Goal: Task Accomplishment & Management: Complete application form

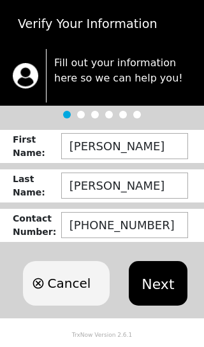
click at [149, 285] on button "Next" at bounding box center [158, 283] width 58 height 45
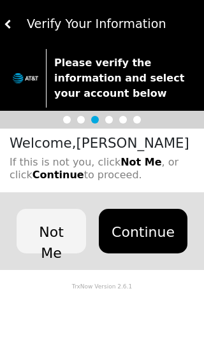
click at [145, 227] on button "Continue" at bounding box center [143, 231] width 89 height 45
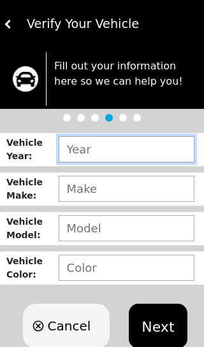
click at [136, 150] on input "text" at bounding box center [127, 149] width 136 height 26
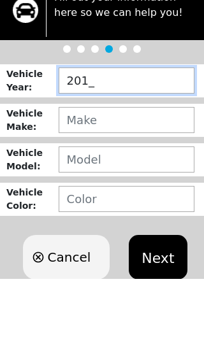
type input "2010"
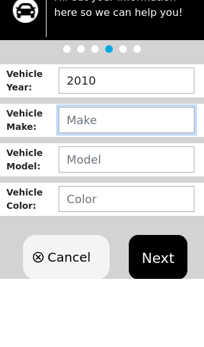
click at [137, 176] on input "text" at bounding box center [127, 189] width 136 height 26
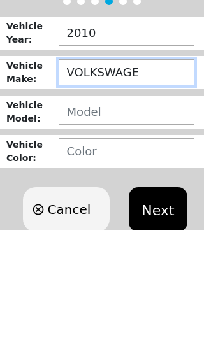
type input "VOLKSWAGEN"
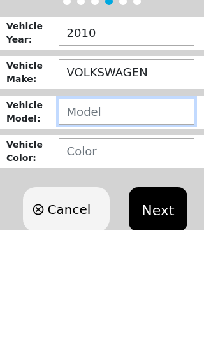
click at [135, 215] on input "text" at bounding box center [127, 228] width 136 height 26
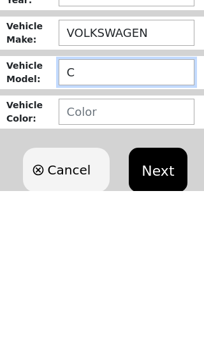
type input "CC"
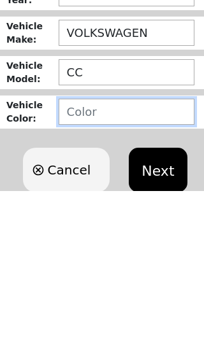
click at [135, 255] on input "text" at bounding box center [127, 268] width 136 height 26
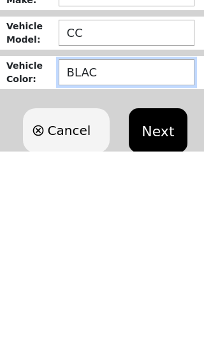
type input "BLACK"
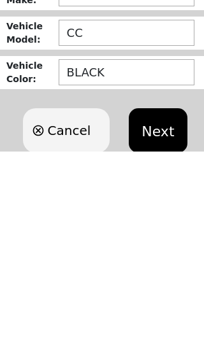
click at [178, 304] on button "Next" at bounding box center [158, 326] width 58 height 45
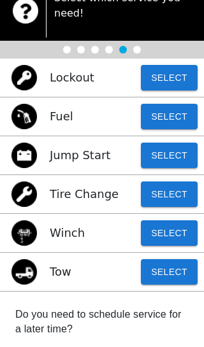
scroll to position [62, 0]
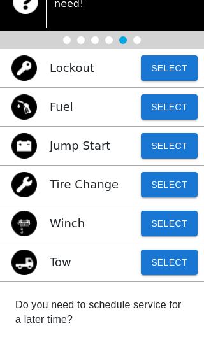
click at [169, 265] on button "Select" at bounding box center [169, 277] width 57 height 25
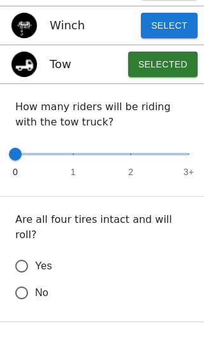
scroll to position [263, 0]
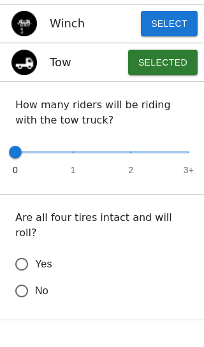
click at [26, 266] on input "Yes" at bounding box center [21, 279] width 27 height 27
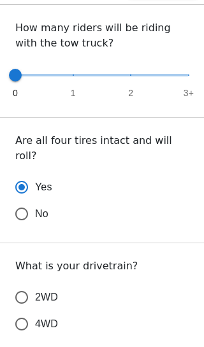
scroll to position [351, 0]
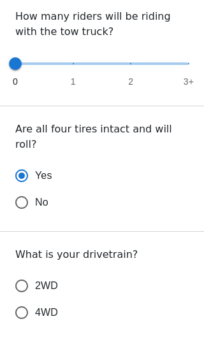
click at [29, 315] on input "4WD" at bounding box center [21, 328] width 27 height 27
radio input "true"
radio input "false"
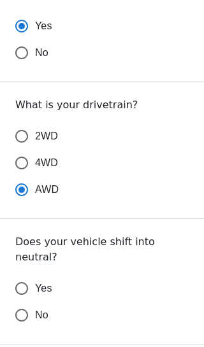
scroll to position [517, 0]
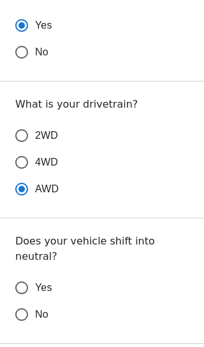
click at [25, 275] on input "Yes" at bounding box center [21, 288] width 27 height 27
radio input "false"
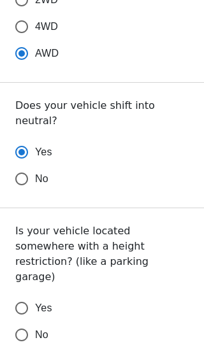
scroll to position [653, 0]
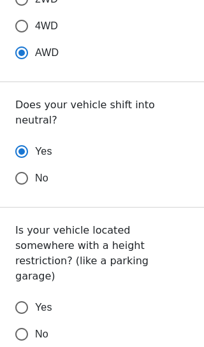
click at [23, 165] on input "No" at bounding box center [21, 178] width 27 height 27
radio input "false"
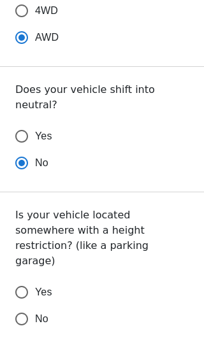
scroll to position [671, 0]
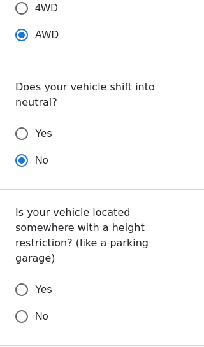
click at [27, 303] on input "No" at bounding box center [21, 316] width 27 height 27
radio input "false"
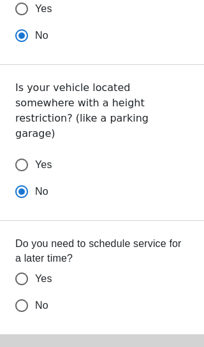
scroll to position [797, 0]
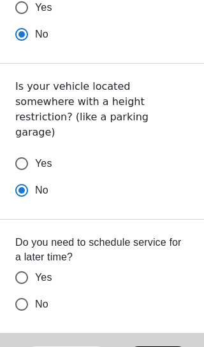
click at [21, 264] on input "Yes" at bounding box center [21, 277] width 27 height 27
radio input "false"
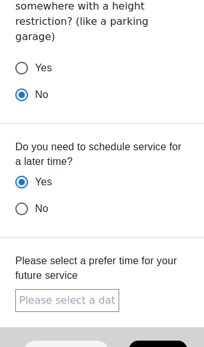
scroll to position [892, 0]
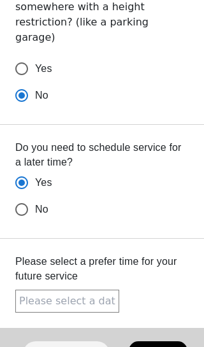
click at [94, 290] on input "text" at bounding box center [67, 301] width 104 height 23
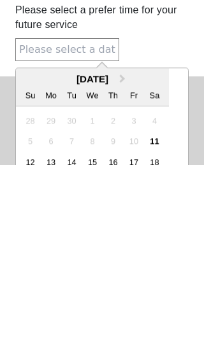
scroll to position [72, 0]
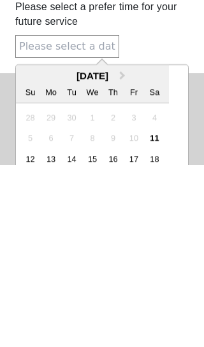
click at [54, 333] on div "13" at bounding box center [51, 341] width 17 height 17
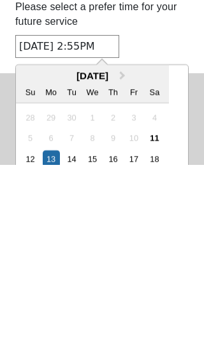
radio input "true"
radio input "false"
type input "[DATE] 2:55PM"
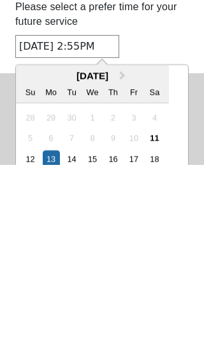
radio input "false"
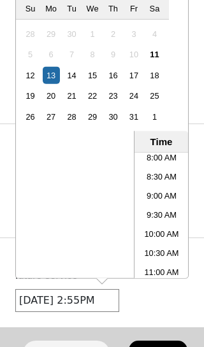
scroll to position [892, 0]
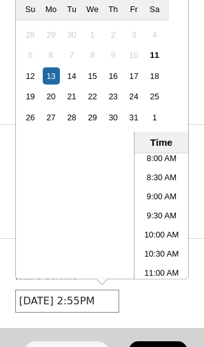
click at [168, 188] on li "9:00 AM" at bounding box center [161, 197] width 54 height 19
radio input "false"
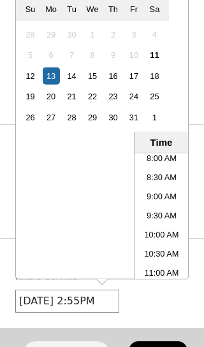
type input "[DATE] 9:00AM"
radio input "false"
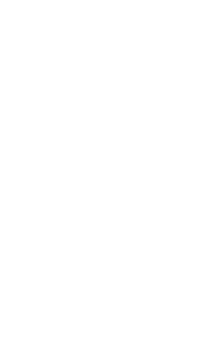
scroll to position [0, 0]
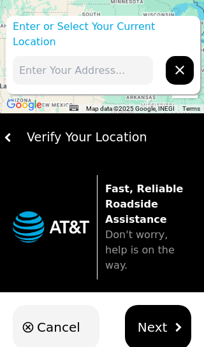
click at [116, 56] on input "text" at bounding box center [83, 70] width 140 height 29
type input "2"
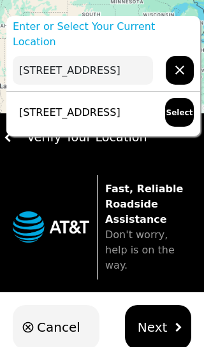
click at [113, 108] on p "[STREET_ADDRESS]" at bounding box center [67, 112] width 108 height 15
type input "[STREET_ADDRESS]"
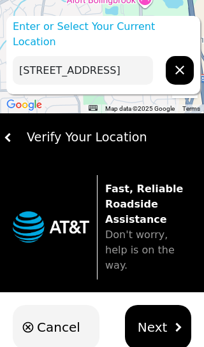
click at [151, 318] on span "Next" at bounding box center [153, 327] width 30 height 19
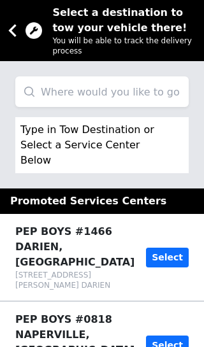
click at [129, 89] on input "search" at bounding box center [101, 91] width 173 height 31
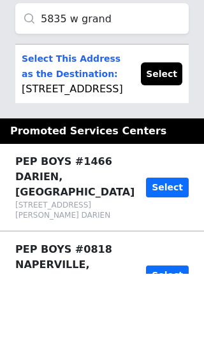
type input "5835 w grand"
click at [167, 136] on button "Select" at bounding box center [161, 147] width 41 height 23
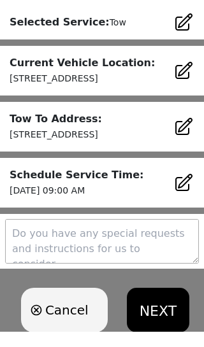
scroll to position [201, 0]
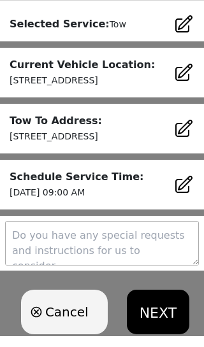
click at [98, 251] on textarea at bounding box center [102, 254] width 194 height 45
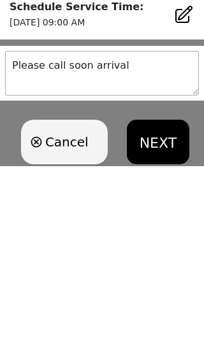
type textarea "Please call soon arrival"
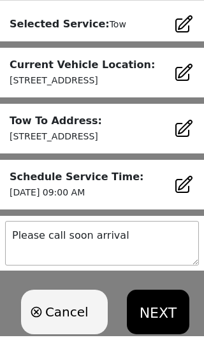
click at [155, 321] on button "NEXT" at bounding box center [158, 323] width 62 height 45
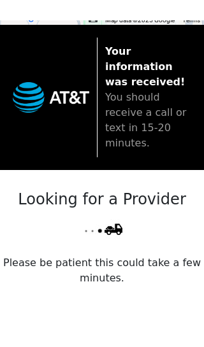
scroll to position [91, 0]
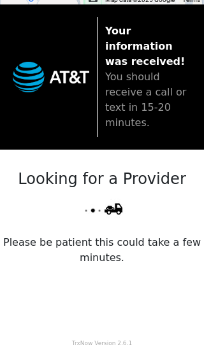
click at [133, 251] on div "Looking for a Provider Please be patient this could take a few minutes." at bounding box center [102, 238] width 204 height 177
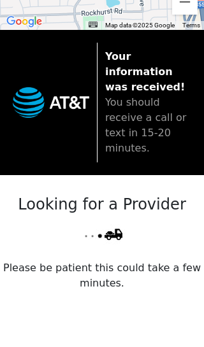
scroll to position [64, 0]
